Goal: Transaction & Acquisition: Purchase product/service

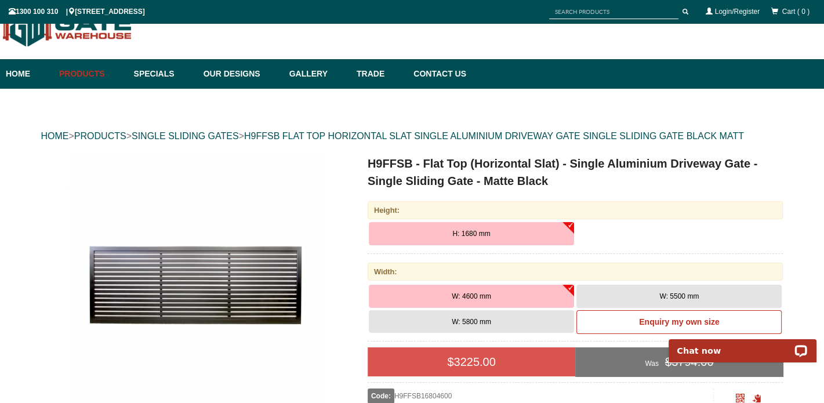
click at [482, 292] on span "W: 4600 mm" at bounding box center [471, 296] width 39 height 8
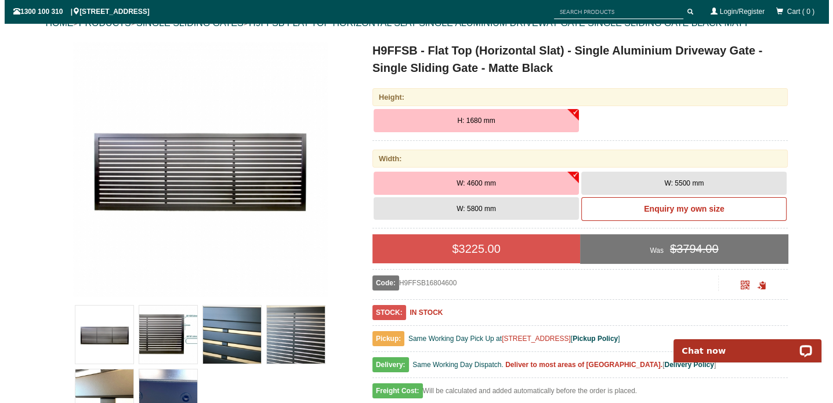
scroll to position [145, 0]
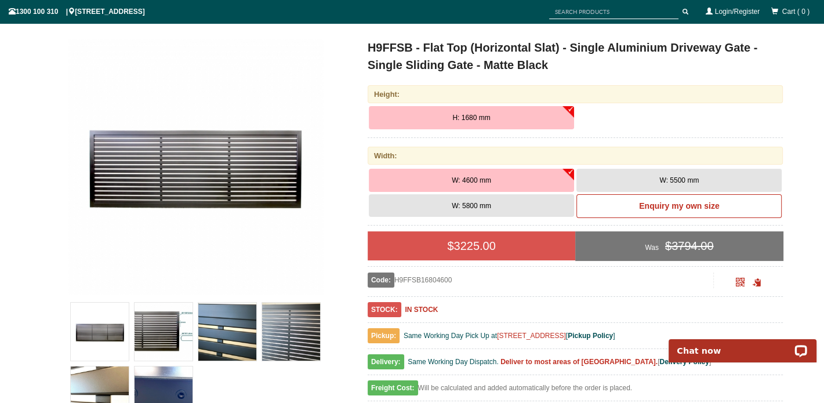
click at [238, 328] on img at bounding box center [227, 332] width 58 height 58
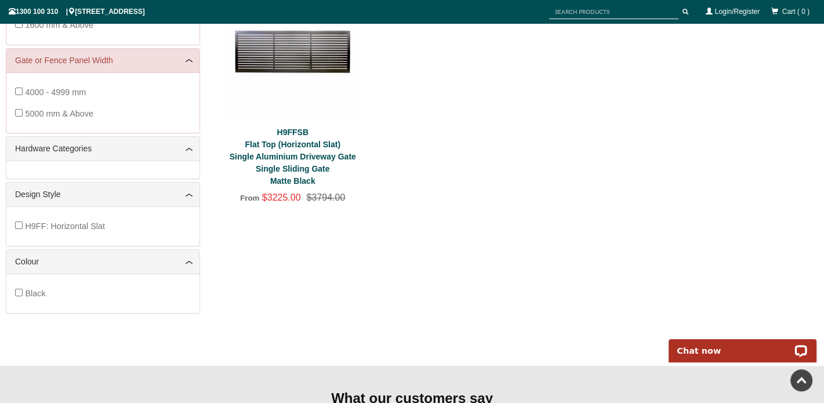
drag, startPoint x: 283, startPoint y: 158, endPoint x: 274, endPoint y: 153, distance: 10.4
click at [282, 157] on link "H9FFSB Flat Top (Horizontal Slat) Single Aluminium Driveway Gate Single Sliding…" at bounding box center [293, 157] width 126 height 58
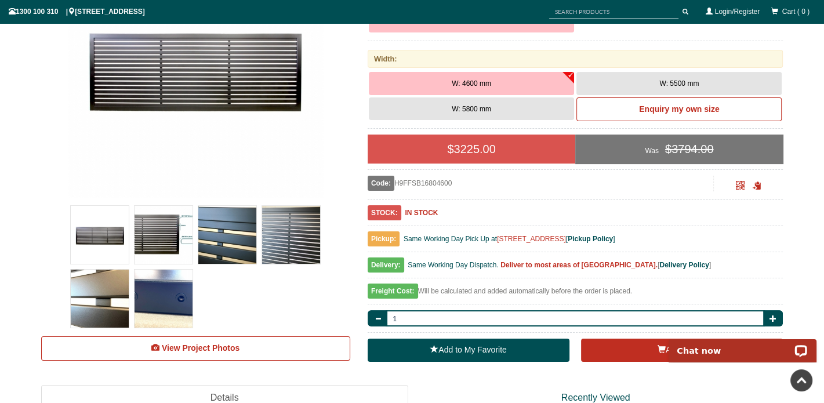
scroll to position [377, 0]
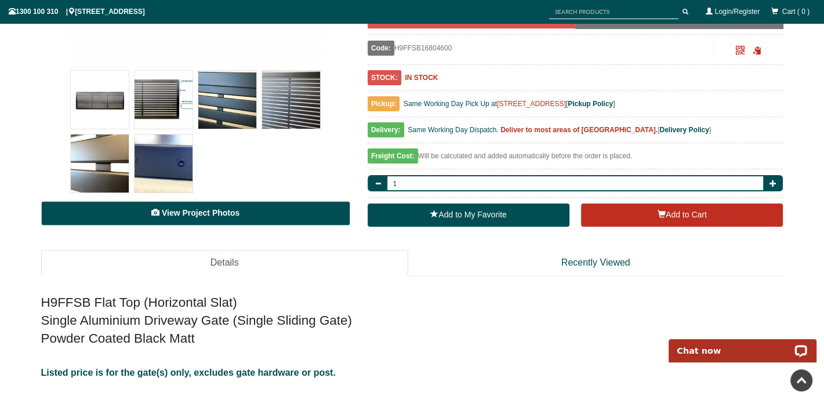
click at [182, 206] on link "View Project Photos" at bounding box center [195, 213] width 309 height 24
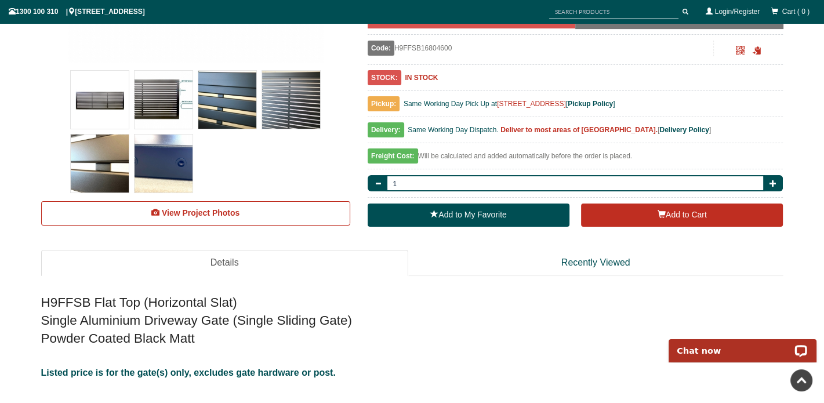
scroll to position [3402, 0]
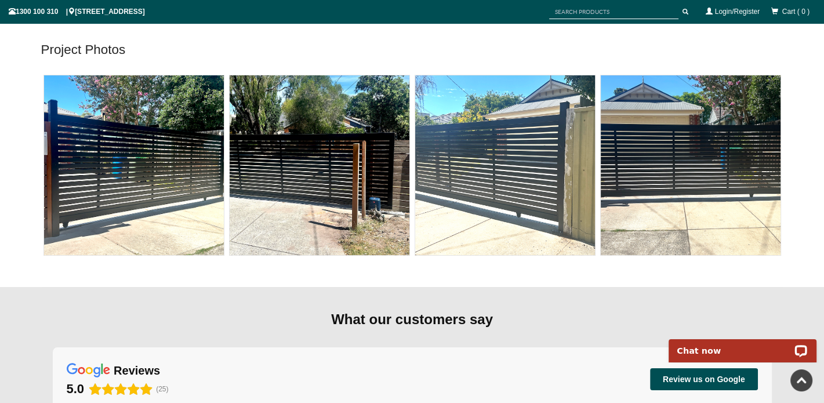
scroll to position [377, 0]
